Goal: Information Seeking & Learning: Learn about a topic

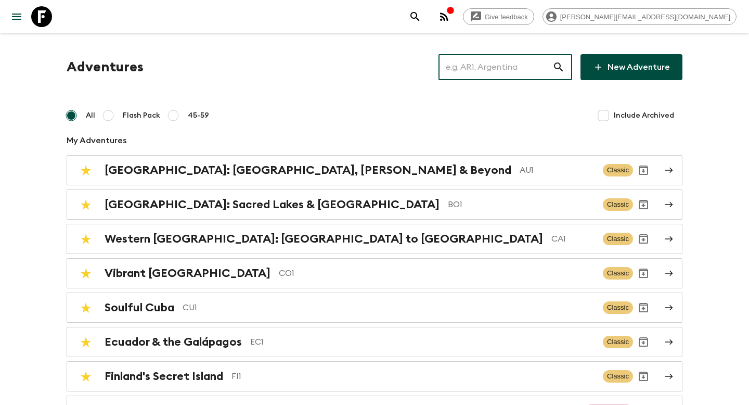
click at [475, 60] on input "text" at bounding box center [496, 67] width 114 height 29
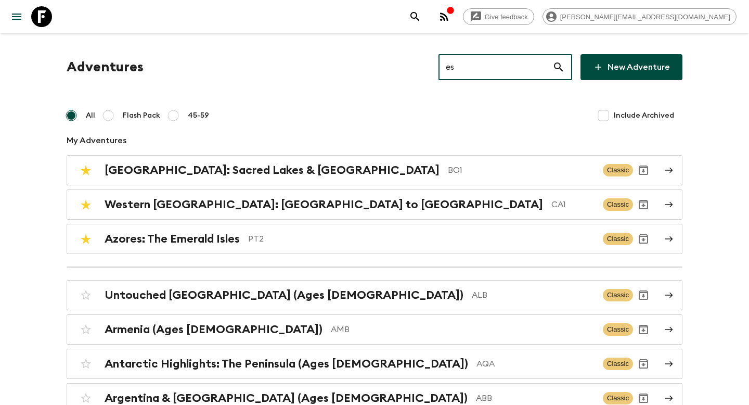
type input "e"
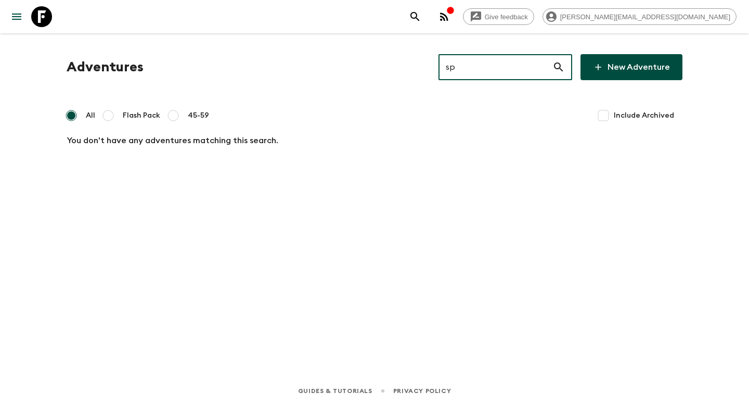
type input "s"
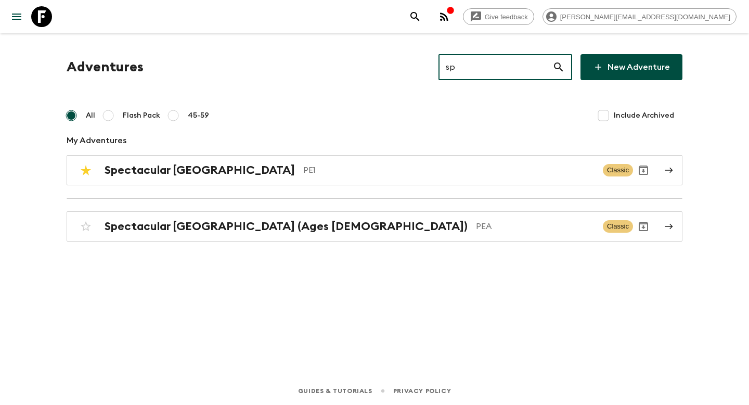
type input "s"
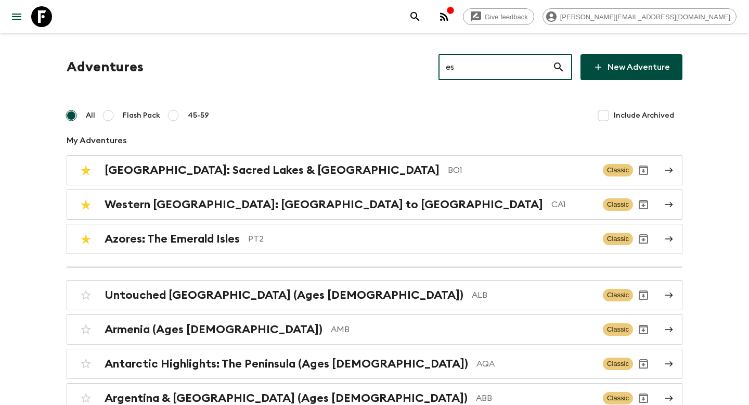
type input "e"
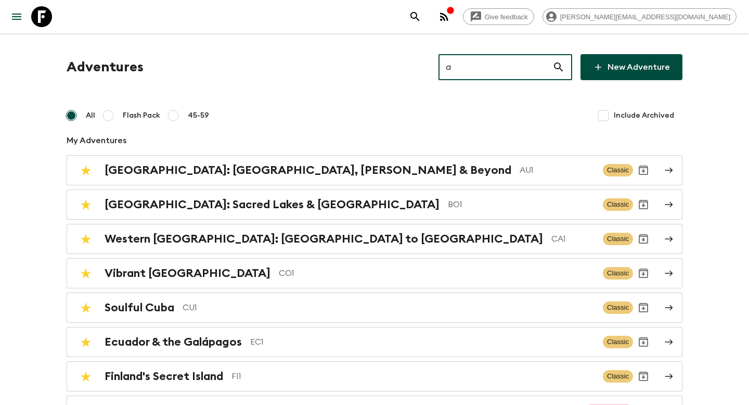
type input "a"
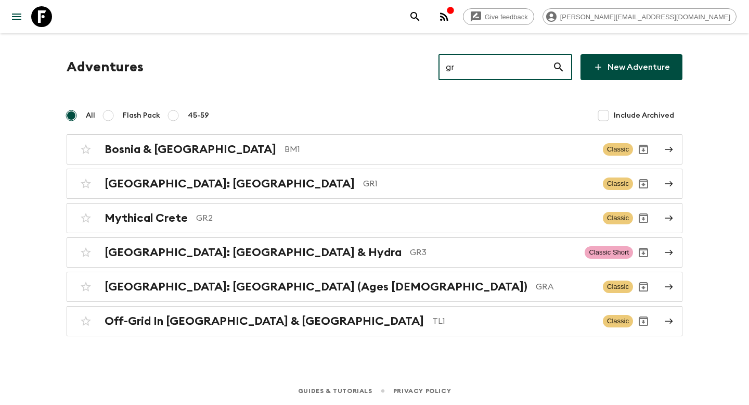
type input "g"
type input "m"
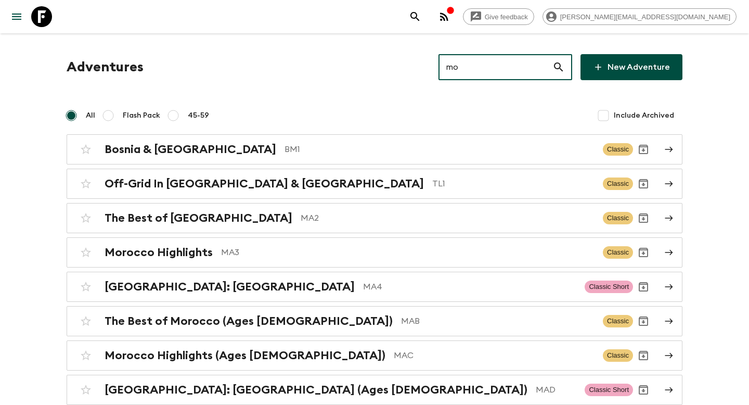
type input "m"
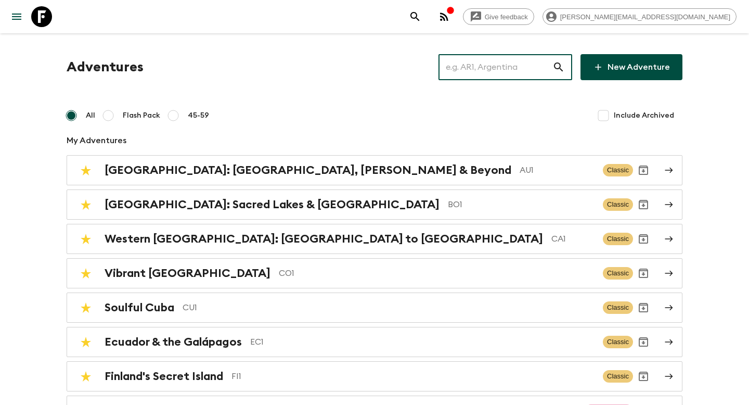
type input "b"
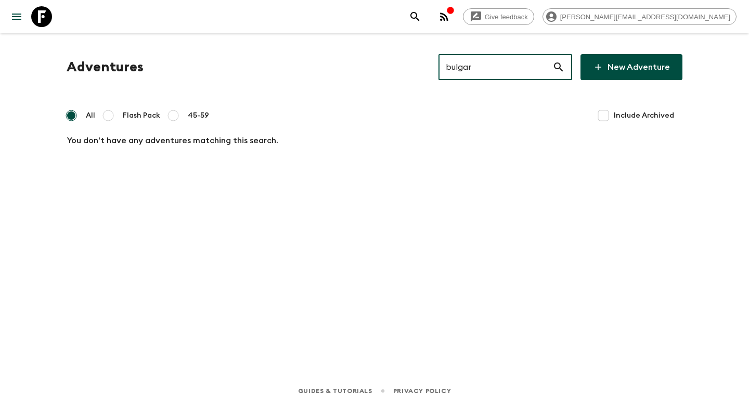
type input "bulgar"
